Goal: Task Accomplishment & Management: Understand process/instructions

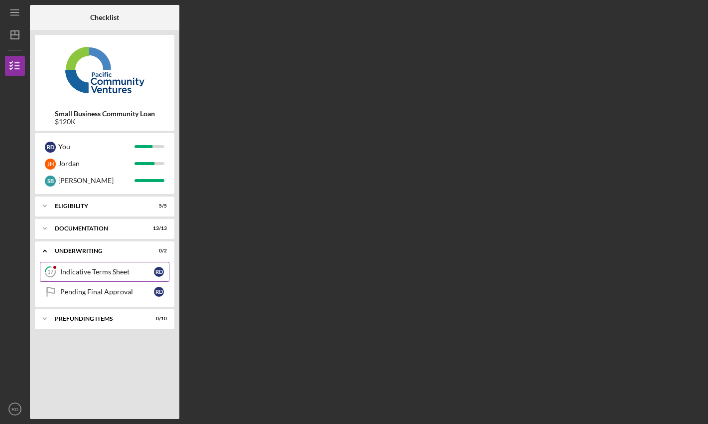
click at [87, 276] on div "Indicative Terms Sheet" at bounding box center [107, 272] width 94 height 8
